Goal: Information Seeking & Learning: Find specific fact

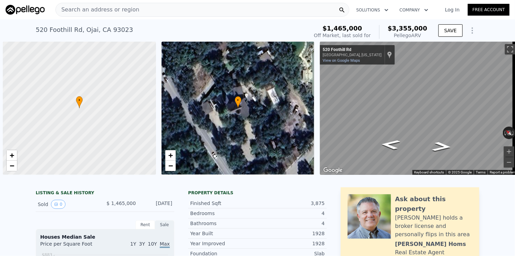
scroll to position [0, 3]
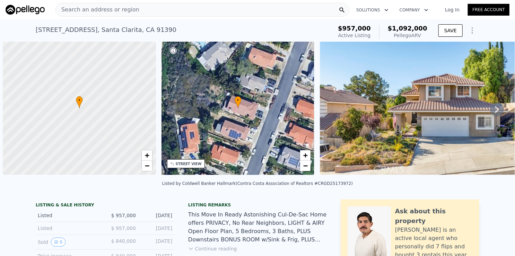
scroll to position [0, 3]
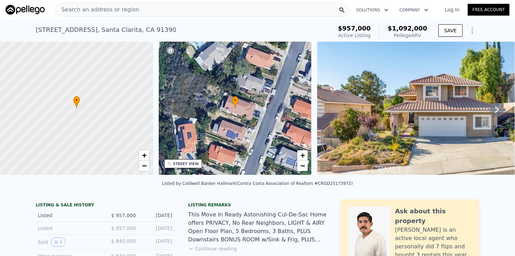
click at [208, 12] on div "Search an address or region" at bounding box center [202, 10] width 294 height 14
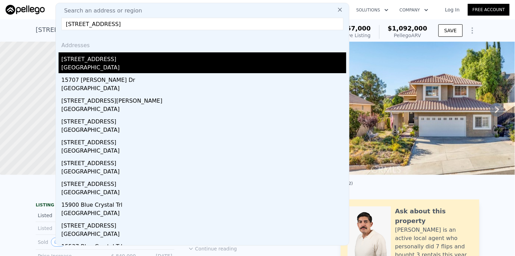
type input "15707 Blue Crystal Trl"
click at [110, 60] on div "15707 Blue Crystal Trl" at bounding box center [203, 57] width 285 height 11
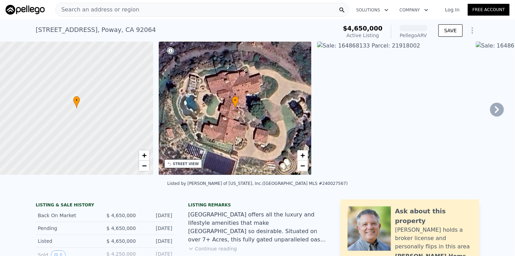
click at [290, 25] on div "15707 Blue Crystal Trl , Poway , CA 92064 Active at $4.650m (~ARV )" at bounding box center [185, 31] width 299 height 19
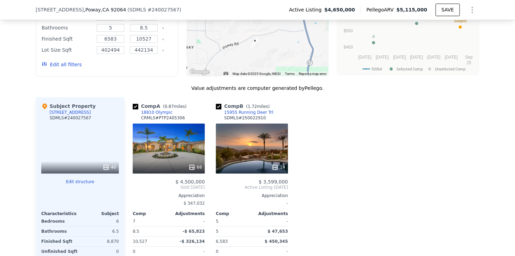
scroll to position [794, 0]
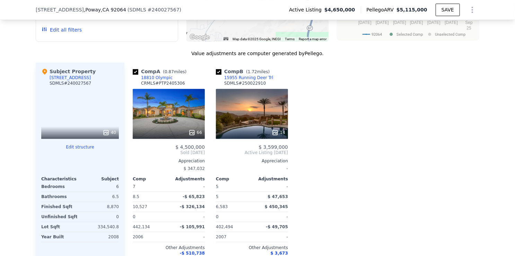
click at [150, 75] on div "18810 Olympic" at bounding box center [157, 78] width 32 height 6
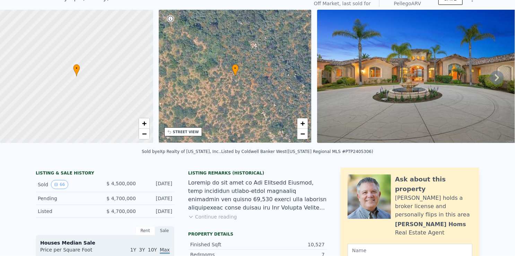
scroll to position [2, 0]
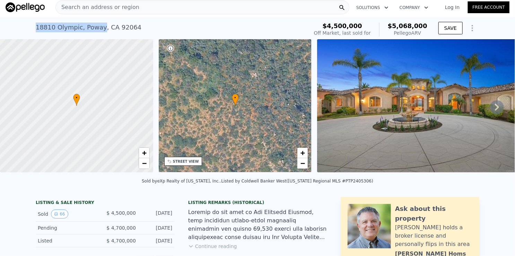
drag, startPoint x: 30, startPoint y: 28, endPoint x: 94, endPoint y: 29, distance: 63.7
click at [94, 29] on div "18810 Olympic , Poway , CA 92064 Sold Oct 2024 for $4.500m (~ARV $5.068m ) $4,5…" at bounding box center [257, 28] width 515 height 22
copy div "18810 Olympic , Poway"
click at [136, 31] on div "18810 Olympic , Poway , CA 92064 Sold Oct 2024 for $4.500m (~ARV $5.068m )" at bounding box center [171, 29] width 270 height 19
drag, startPoint x: 28, startPoint y: 26, endPoint x: 94, endPoint y: 29, distance: 66.6
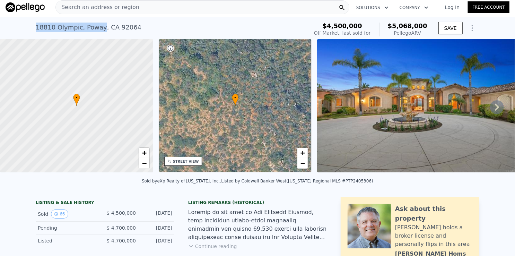
click at [94, 29] on div "18810 Olympic , Poway , CA 92064 Sold Oct 2024 for $4.500m (~ARV $5.068m ) $4,5…" at bounding box center [257, 28] width 515 height 22
copy div "18810 Olympic , Poway"
click at [193, 7] on div "Search an address or region" at bounding box center [202, 7] width 294 height 14
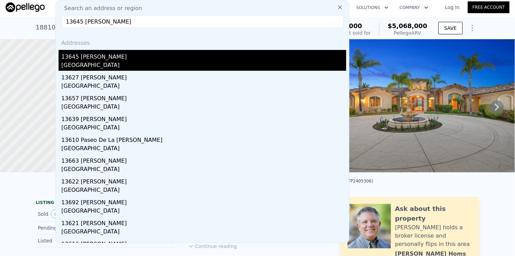
type input "13645 Paseo De La Huerta"
click at [117, 53] on div "13645 Paseo De La Huerta" at bounding box center [203, 55] width 285 height 11
